Goal: Check status: Check status

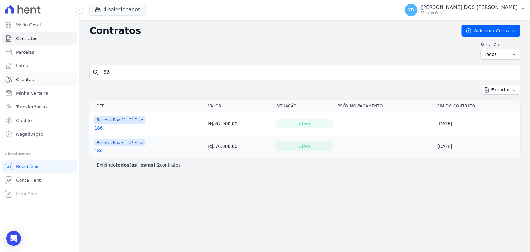
click at [51, 75] on link "Clientes" at bounding box center [39, 79] width 74 height 12
click at [132, 75] on input "86" at bounding box center [309, 72] width 418 height 12
click at [302, 73] on input "86" at bounding box center [309, 72] width 418 height 12
click at [162, 67] on input "86" at bounding box center [309, 72] width 418 height 12
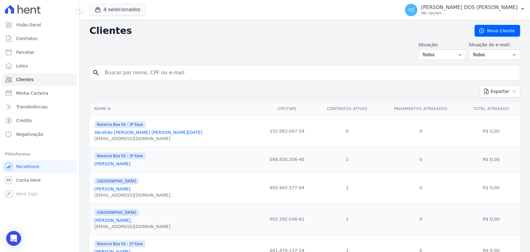
click at [154, 70] on input "search" at bounding box center [309, 72] width 416 height 12
type input "[PERSON_NAME]"
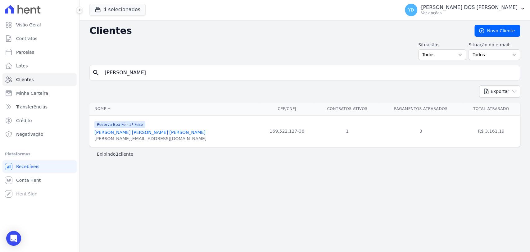
click at [120, 133] on link "[PERSON_NAME] [PERSON_NAME] [PERSON_NAME]" at bounding box center [149, 132] width 111 height 5
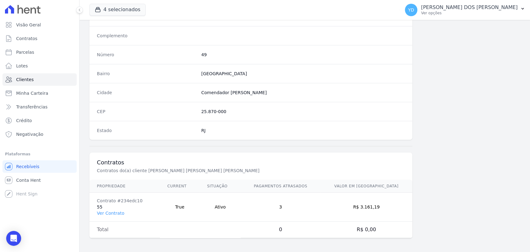
scroll to position [328, 0]
click at [115, 211] on link "Ver Contrato" at bounding box center [110, 213] width 27 height 5
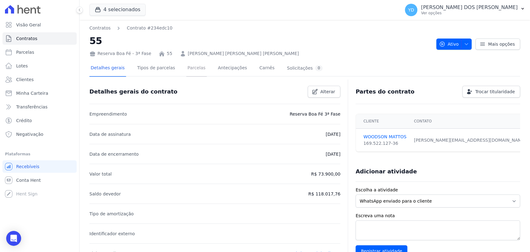
click at [186, 72] on link "Parcelas" at bounding box center [196, 68] width 20 height 16
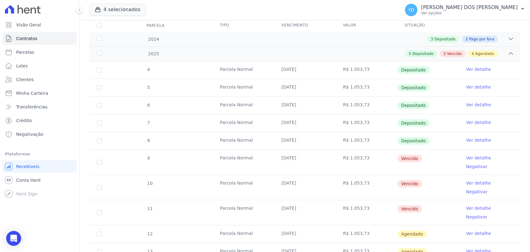
scroll to position [103, 0]
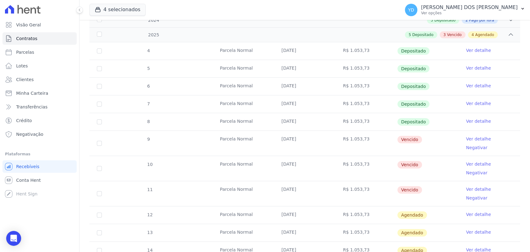
click at [473, 140] on link "Ver detalhe" at bounding box center [478, 139] width 25 height 6
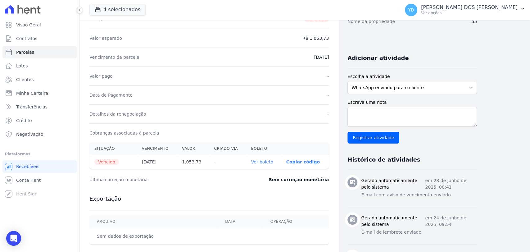
scroll to position [103, 0]
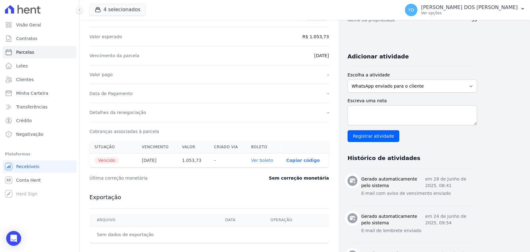
click at [262, 158] on link "Ver boleto" at bounding box center [262, 160] width 22 height 5
